Goal: Information Seeking & Learning: Find specific fact

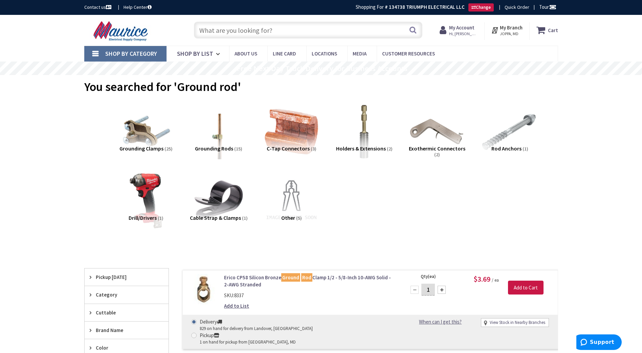
click at [229, 36] on input "text" at bounding box center [308, 30] width 229 height 17
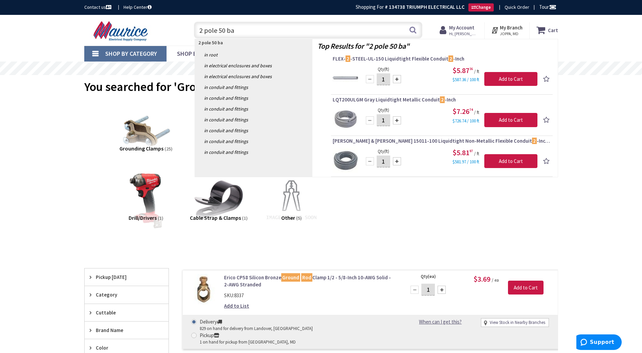
type input "2 pole 50 bab"
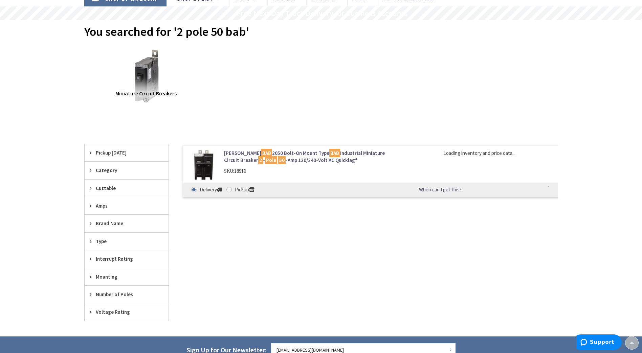
scroll to position [69, 0]
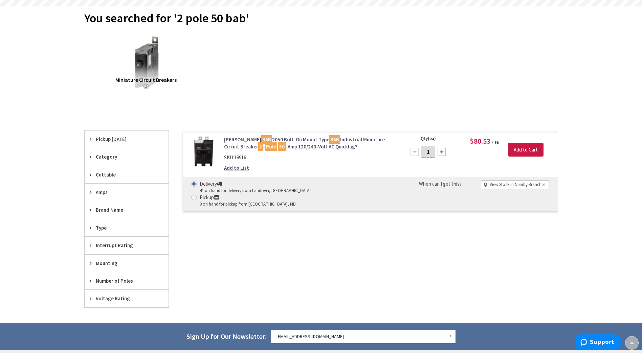
type input "[PERSON_NAME], Rising Sun, MD 21911, [GEOGRAPHIC_DATA]"
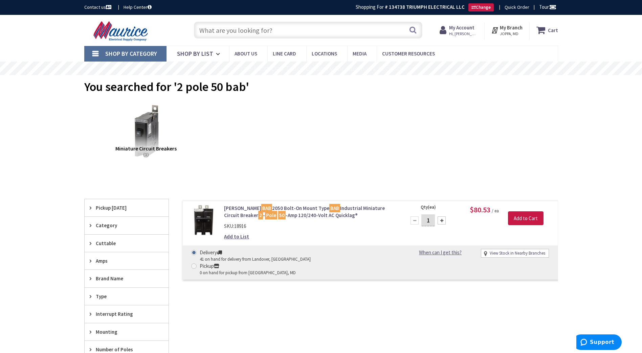
click at [222, 37] on input "text" at bounding box center [308, 30] width 229 height 17
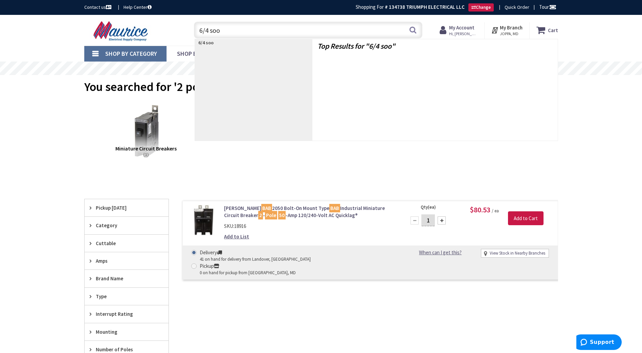
type input "6/4 soow"
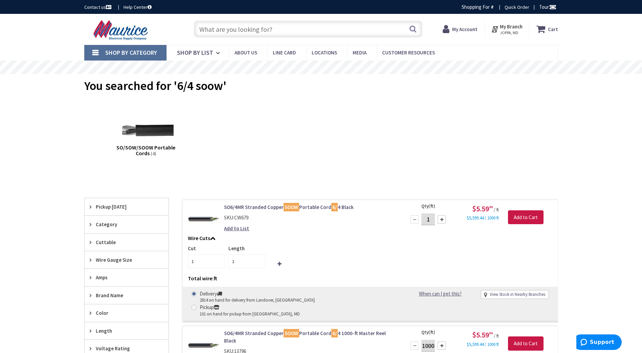
click at [228, 28] on input "text" at bounding box center [308, 29] width 229 height 17
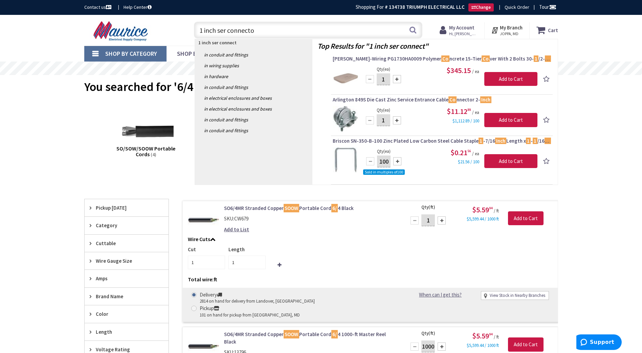
type input "1 inch ser connector"
